Goal: Task Accomplishment & Management: Manage account settings

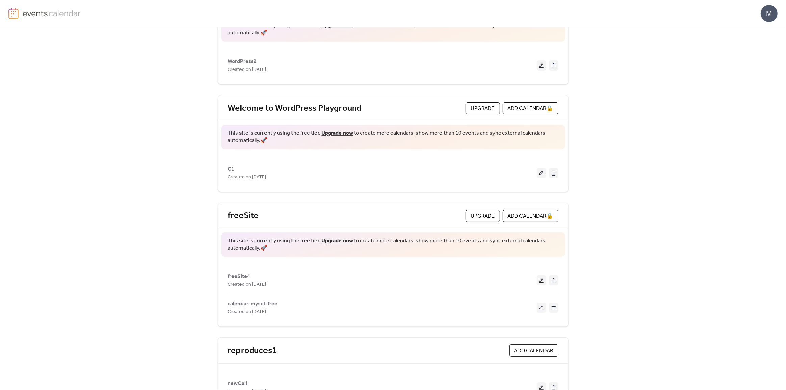
scroll to position [92, 0]
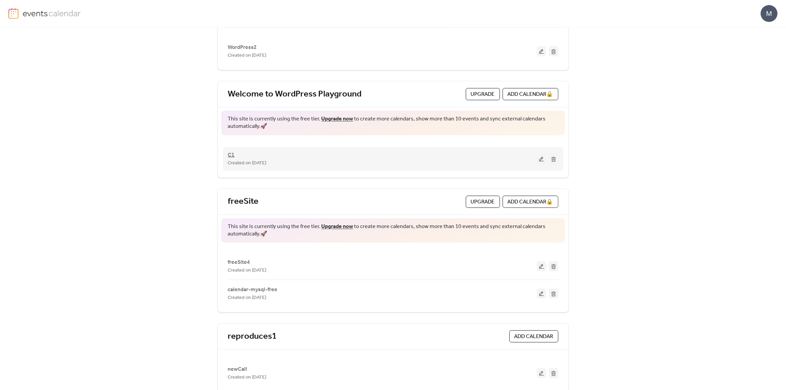
click at [228, 153] on span "C1" at bounding box center [231, 155] width 7 height 8
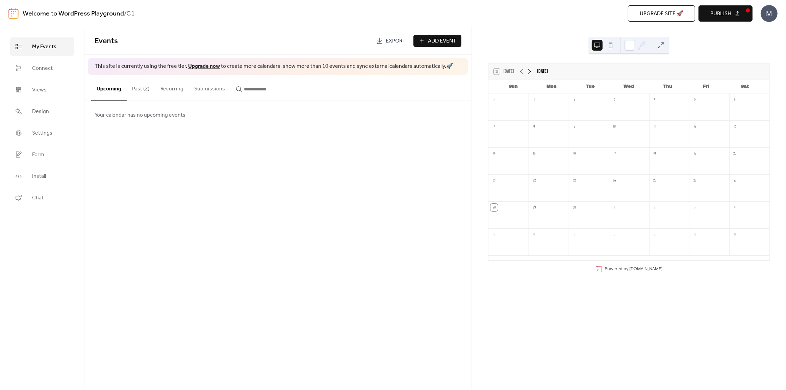
click at [528, 72] on icon at bounding box center [530, 72] width 8 height 8
click at [613, 46] on button at bounding box center [610, 45] width 11 height 11
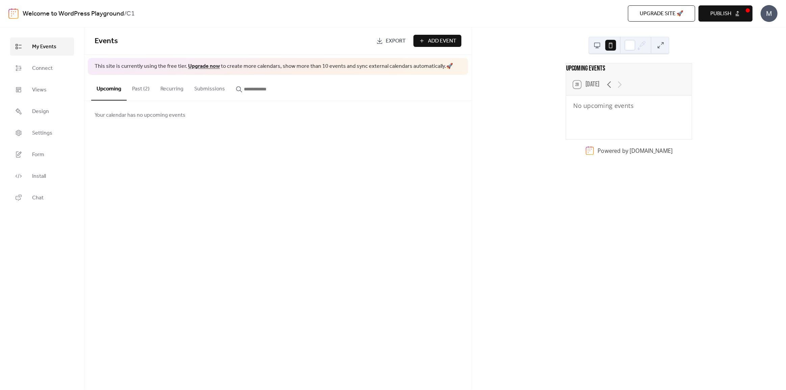
click at [601, 45] on button at bounding box center [597, 45] width 11 height 11
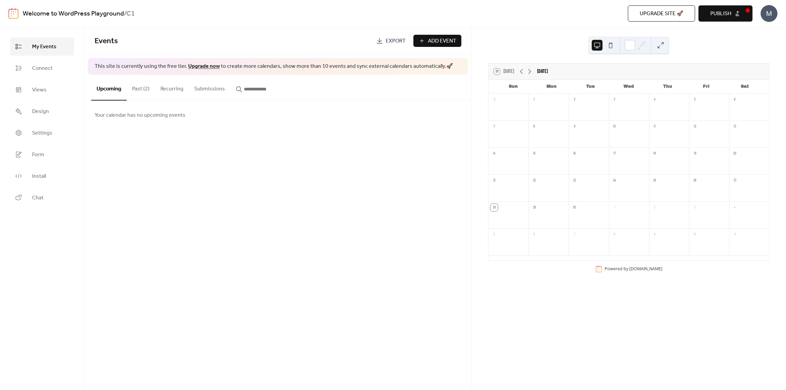
click at [141, 85] on button "Past (2)" at bounding box center [141, 87] width 28 height 25
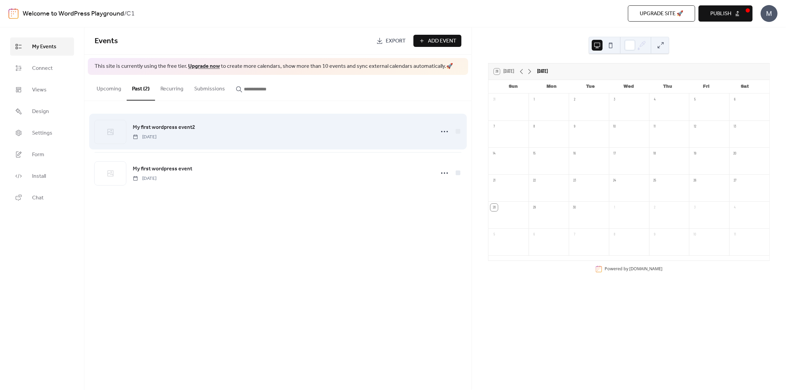
click at [168, 128] on span "My first wordpress event2" at bounding box center [164, 128] width 62 height 8
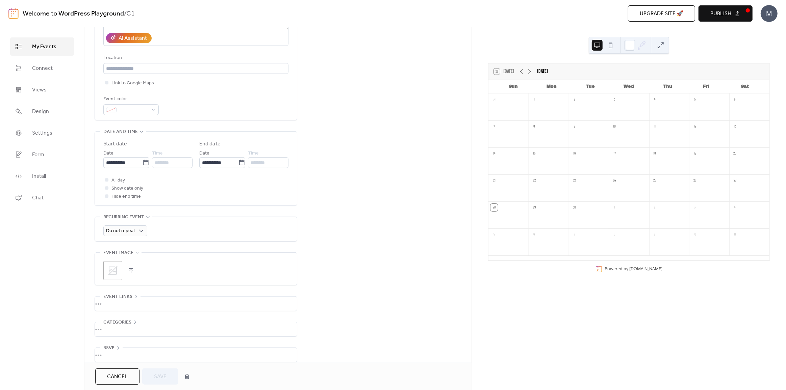
scroll to position [139, 0]
